Goal: Information Seeking & Learning: Understand process/instructions

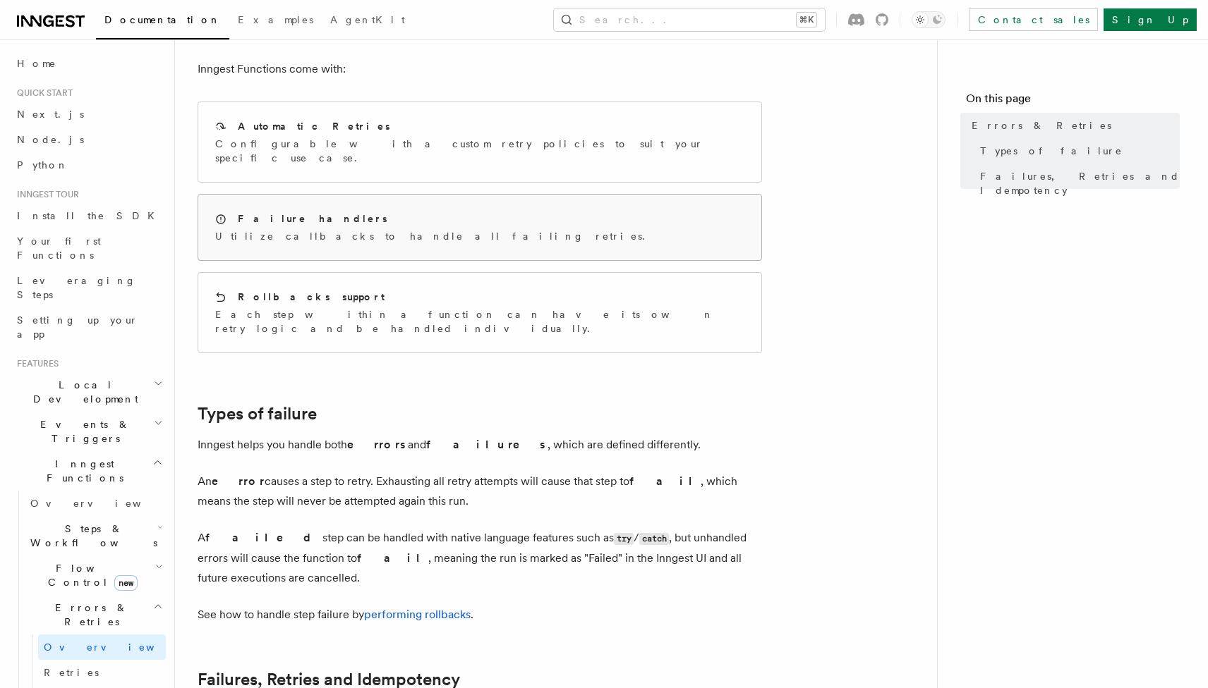
click at [354, 229] on p "Utilize callbacks to handle all failing retries." at bounding box center [434, 236] width 438 height 14
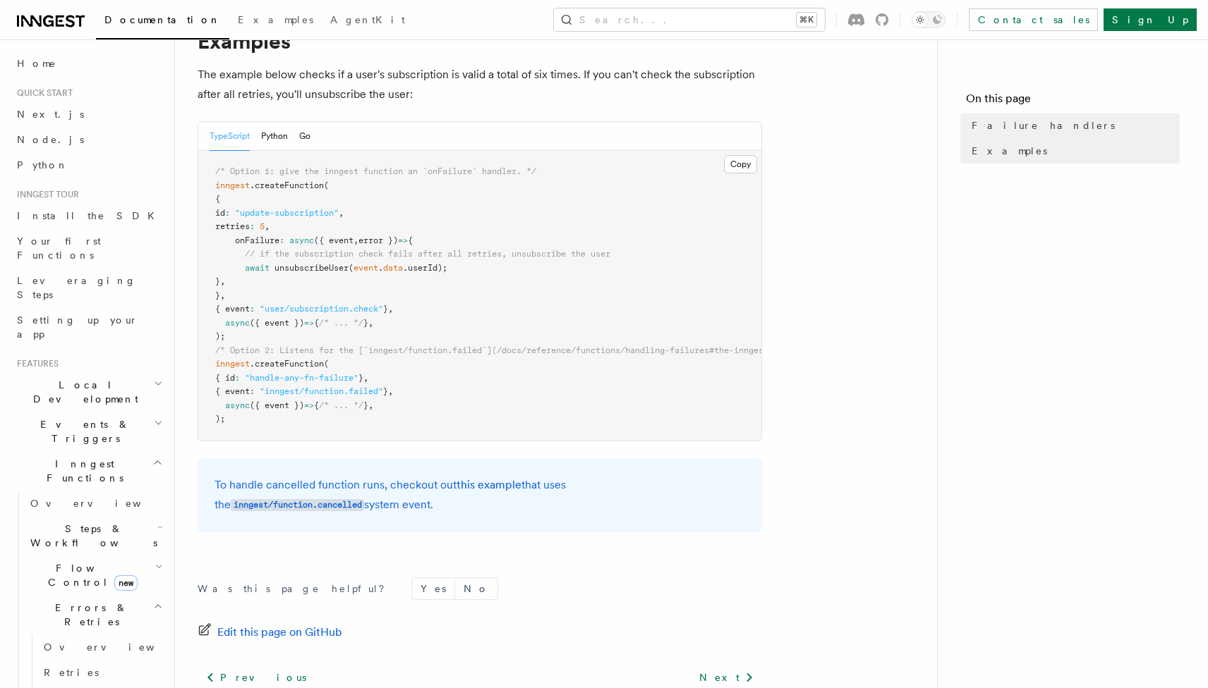
scroll to position [254, 0]
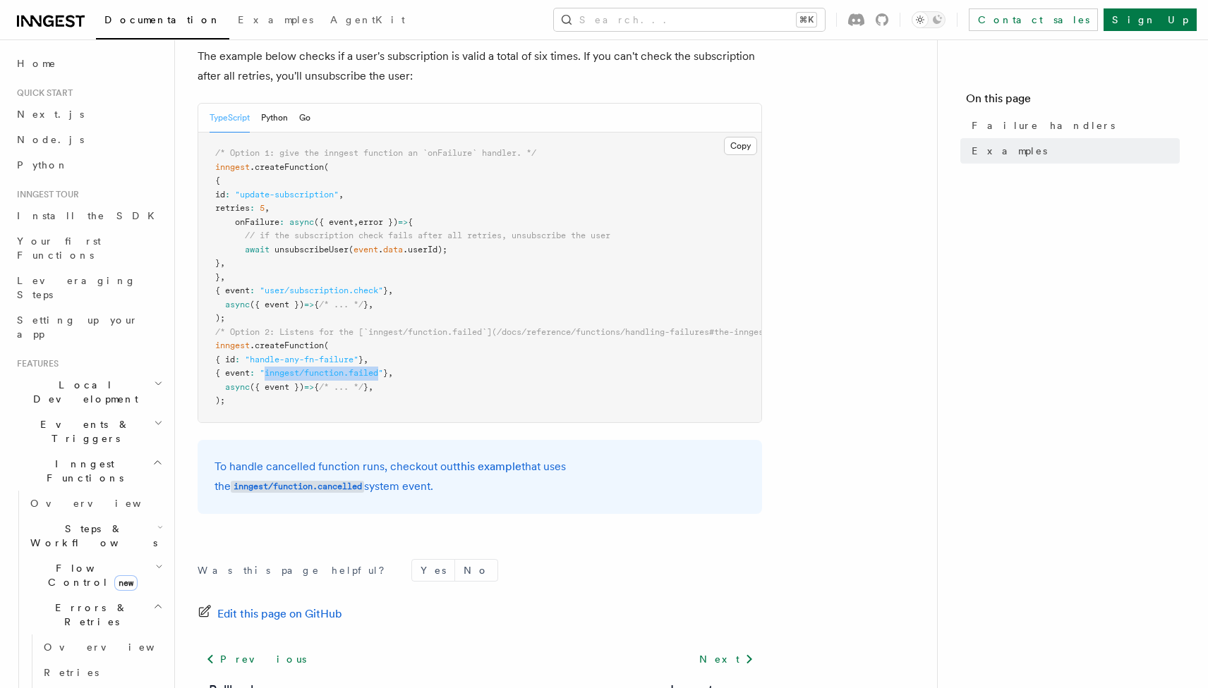
drag, startPoint x: 276, startPoint y: 372, endPoint x: 391, endPoint y: 371, distance: 115.7
click at [383, 371] on span ""inngest/function.failed"" at bounding box center [321, 373] width 123 height 10
copy span "inngest/function.failed"
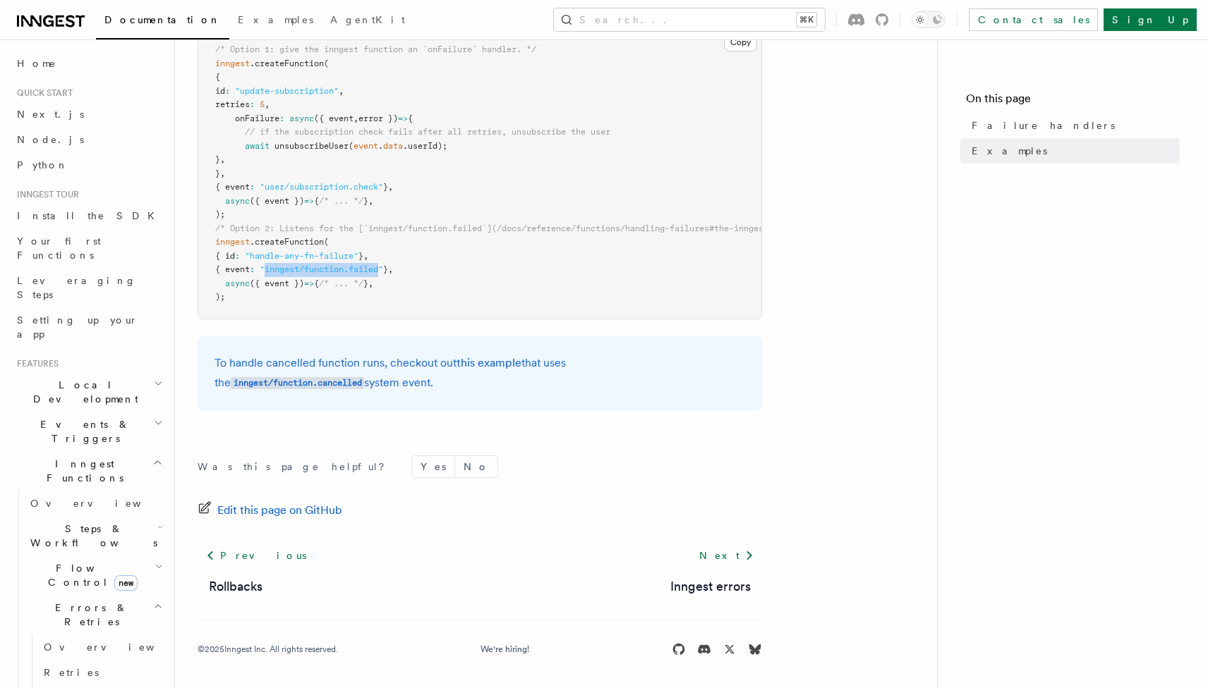
scroll to position [360, 0]
drag, startPoint x: 431, startPoint y: 349, endPoint x: 439, endPoint y: 380, distance: 32.0
click at [439, 380] on div "To handle cancelled function runs, checkout out this example that uses the inng…" at bounding box center [479, 371] width 564 height 74
click at [439, 380] on p "To handle cancelled function runs, checkout out this example that uses the inng…" at bounding box center [479, 371] width 530 height 40
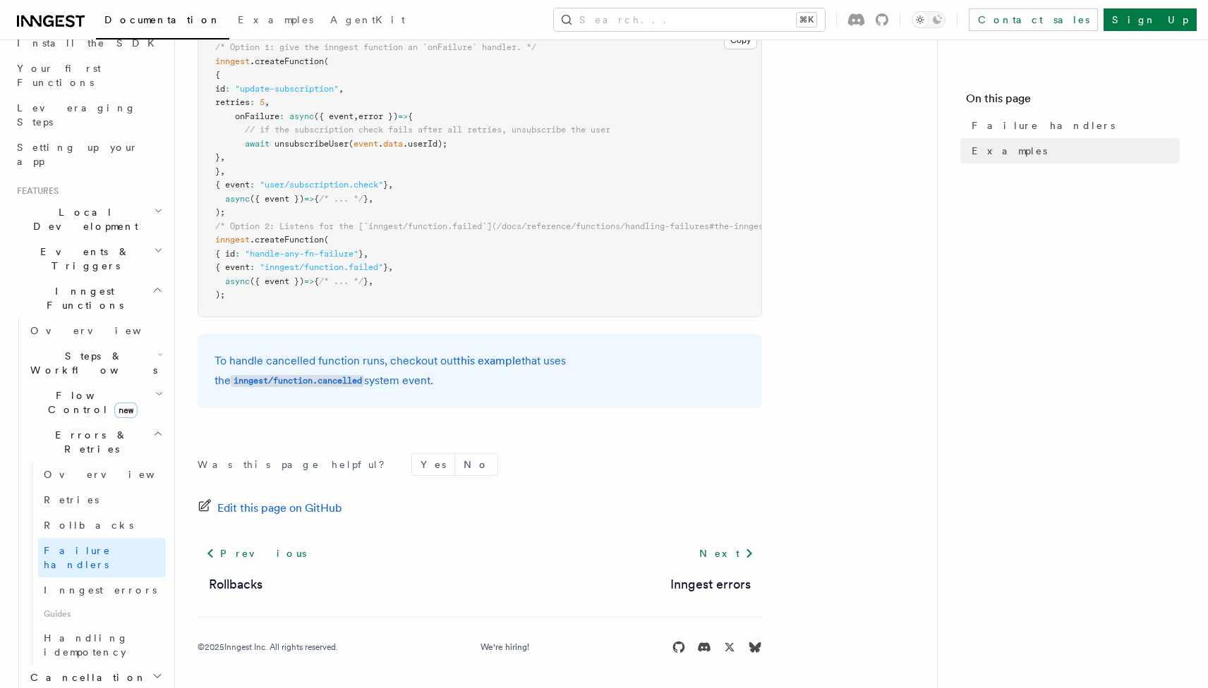
scroll to position [182, 0]
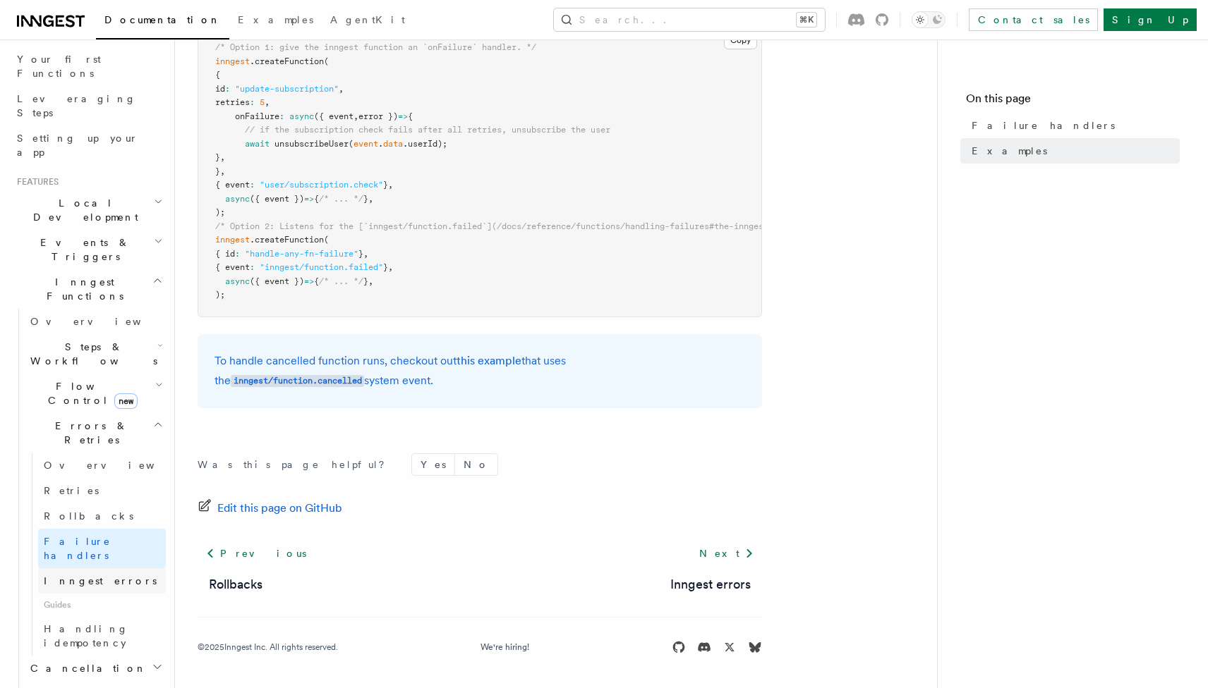
click at [86, 569] on link "Inngest errors" at bounding box center [102, 581] width 128 height 25
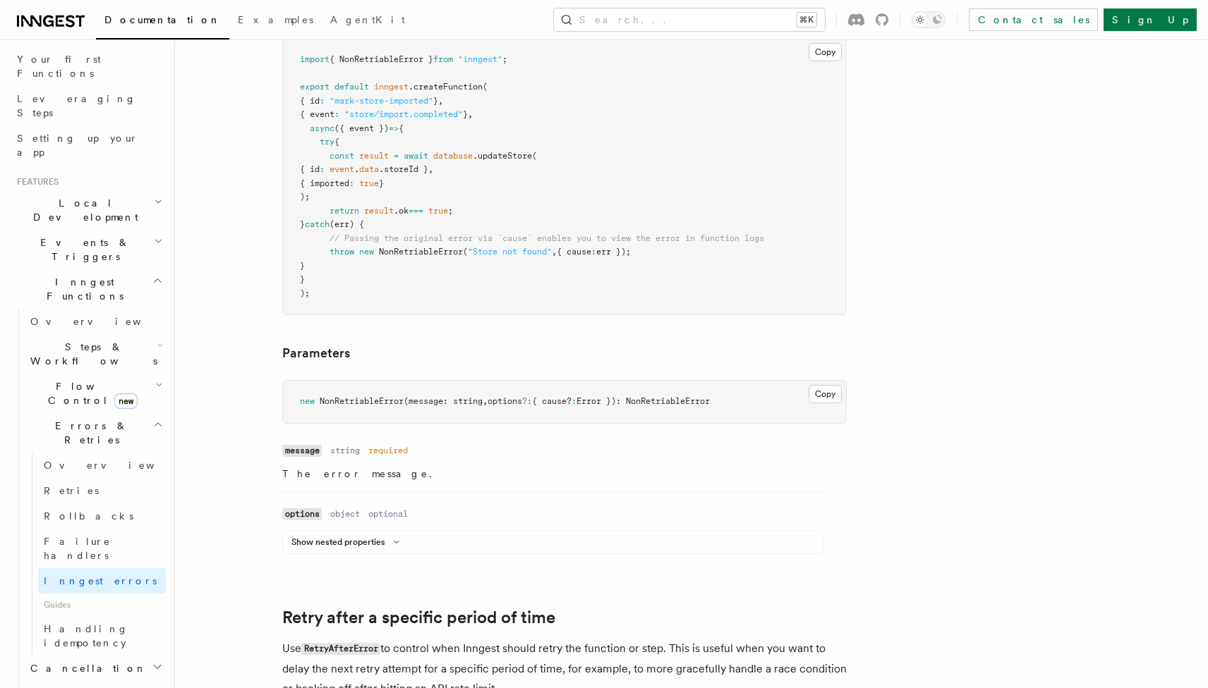
scroll to position [793, 0]
click at [99, 536] on span "Failure handlers" at bounding box center [77, 548] width 67 height 25
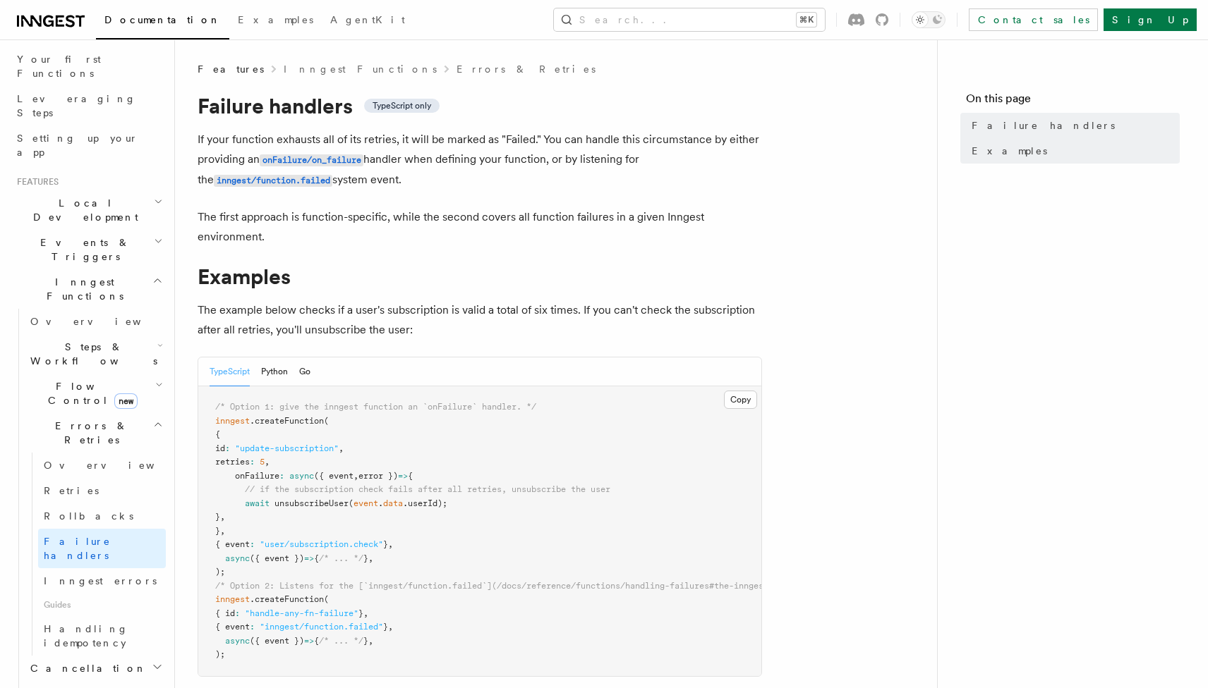
scroll to position [30, 0]
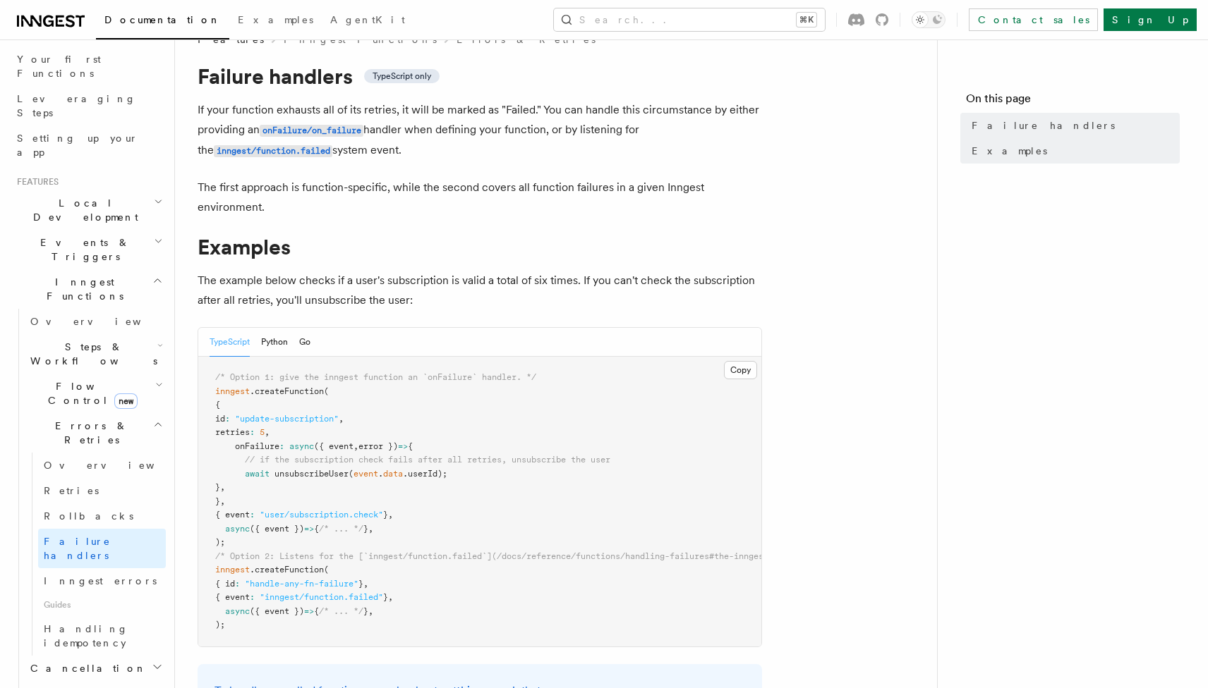
click at [372, 152] on p "If your function exhausts all of its retries, it will be marked as "Failed." Yo…" at bounding box center [479, 130] width 564 height 61
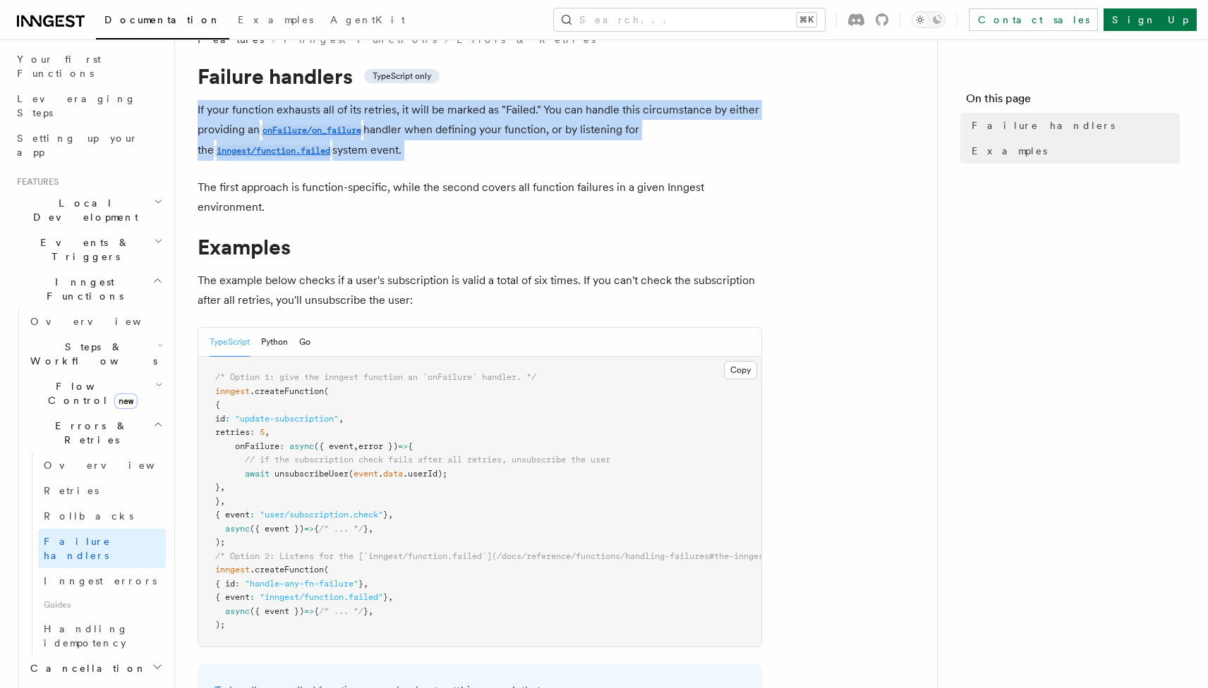
click at [372, 152] on p "If your function exhausts all of its retries, it will be marked as "Failed." Yo…" at bounding box center [479, 130] width 564 height 61
click at [360, 152] on p "If your function exhausts all of its retries, it will be marked as "Failed." Yo…" at bounding box center [479, 130] width 564 height 61
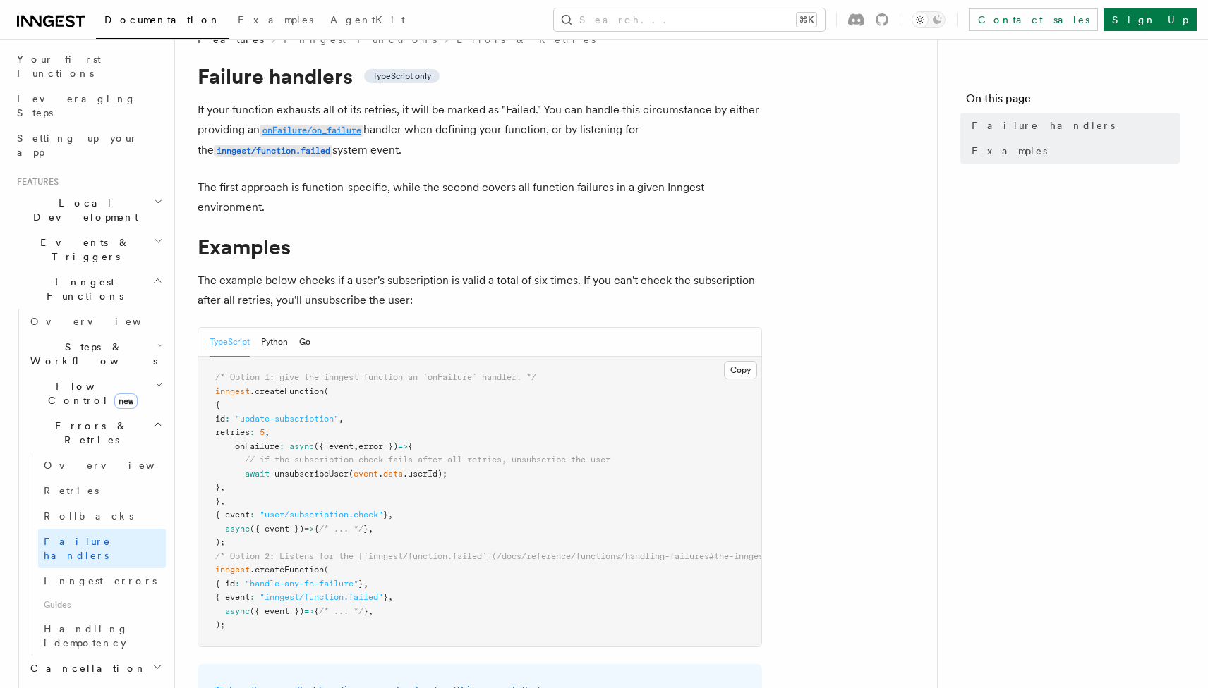
click at [319, 133] on code "onFailure/on_failure" at bounding box center [312, 131] width 104 height 12
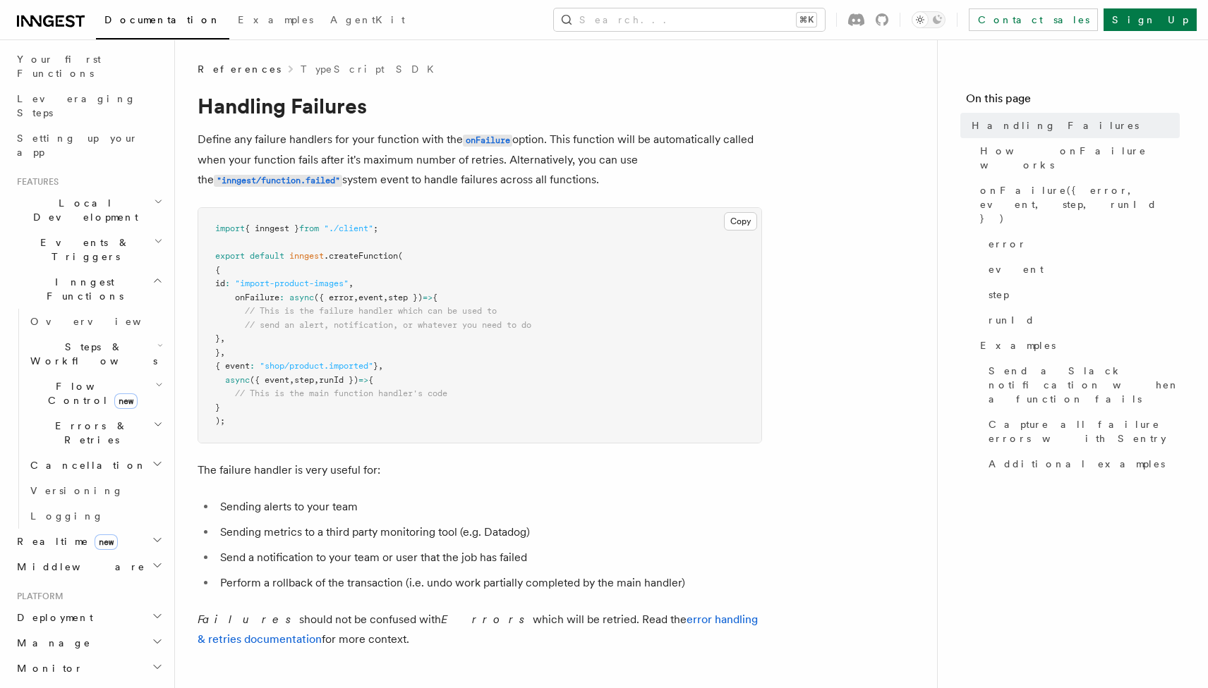
click at [735, 311] on pre "import { inngest } from "./client" ; export default inngest .createFunction ( {…" at bounding box center [479, 325] width 563 height 235
